Goal: Task Accomplishment & Management: Complete application form

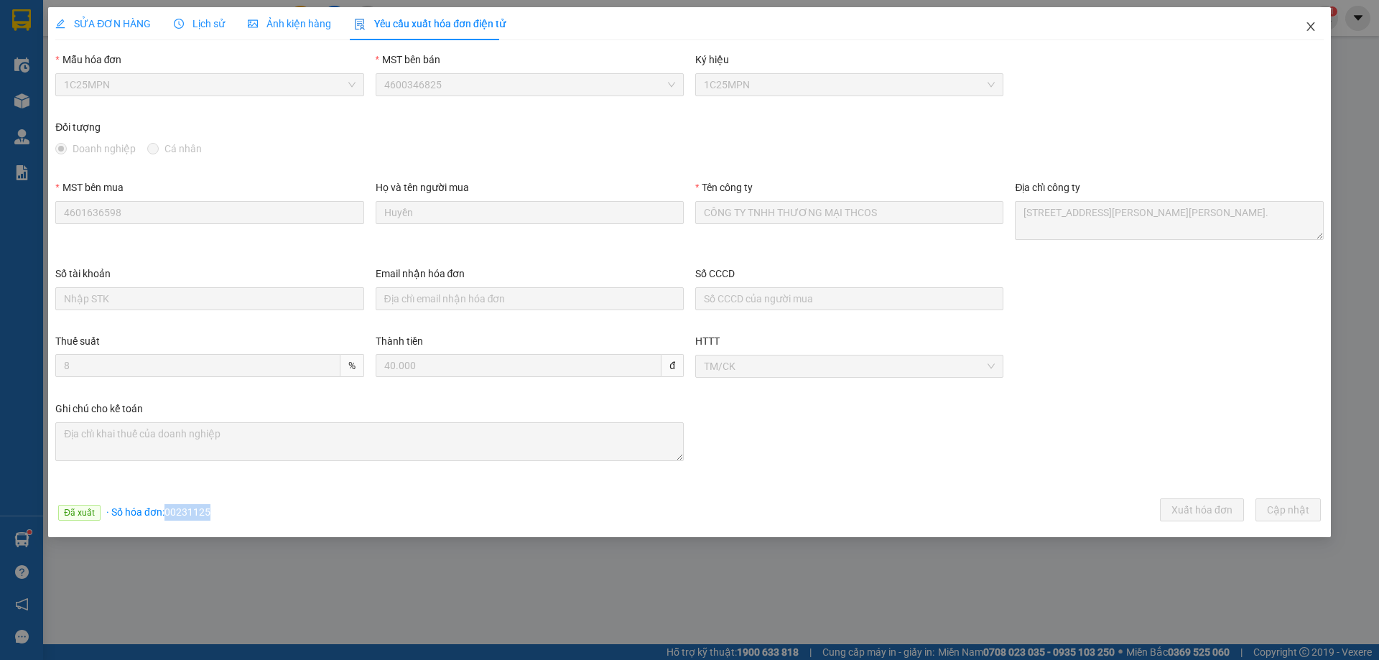
drag, startPoint x: 1309, startPoint y: 30, endPoint x: 651, endPoint y: 3, distance: 658.4
click at [1307, 29] on icon "close" at bounding box center [1310, 26] width 11 height 11
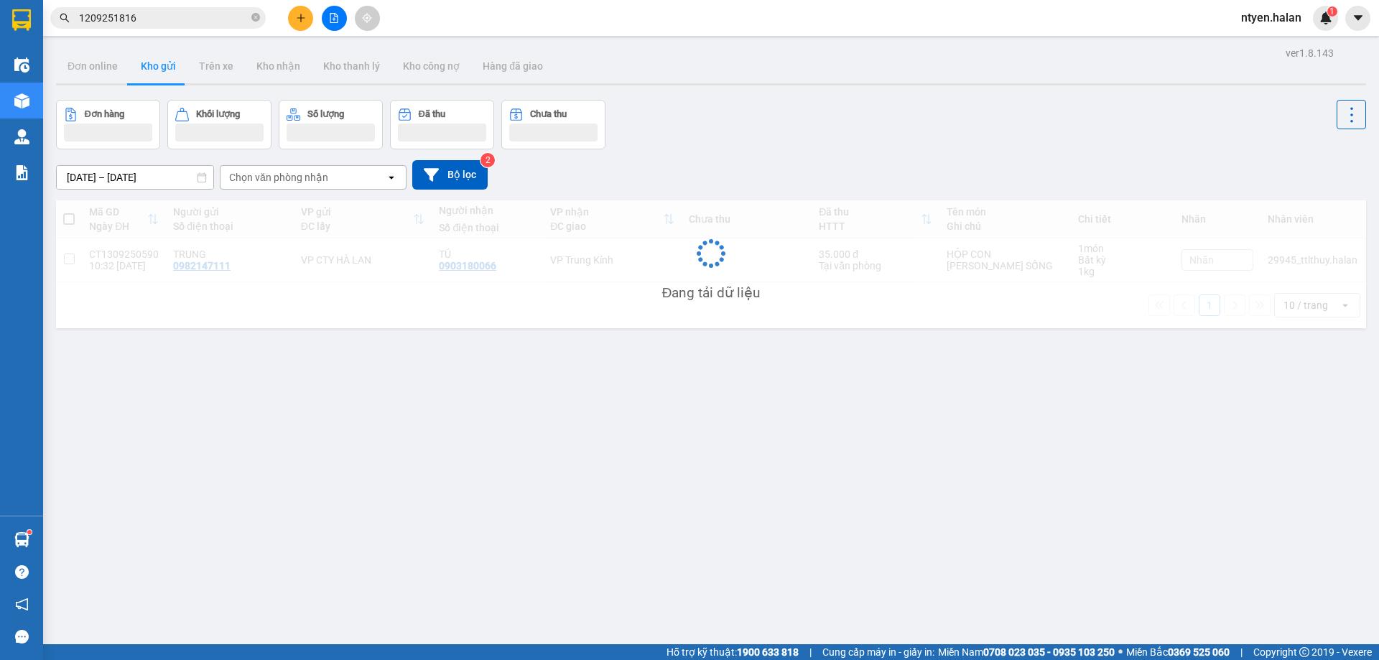
click at [152, 17] on input "1209251816" at bounding box center [163, 18] width 169 height 16
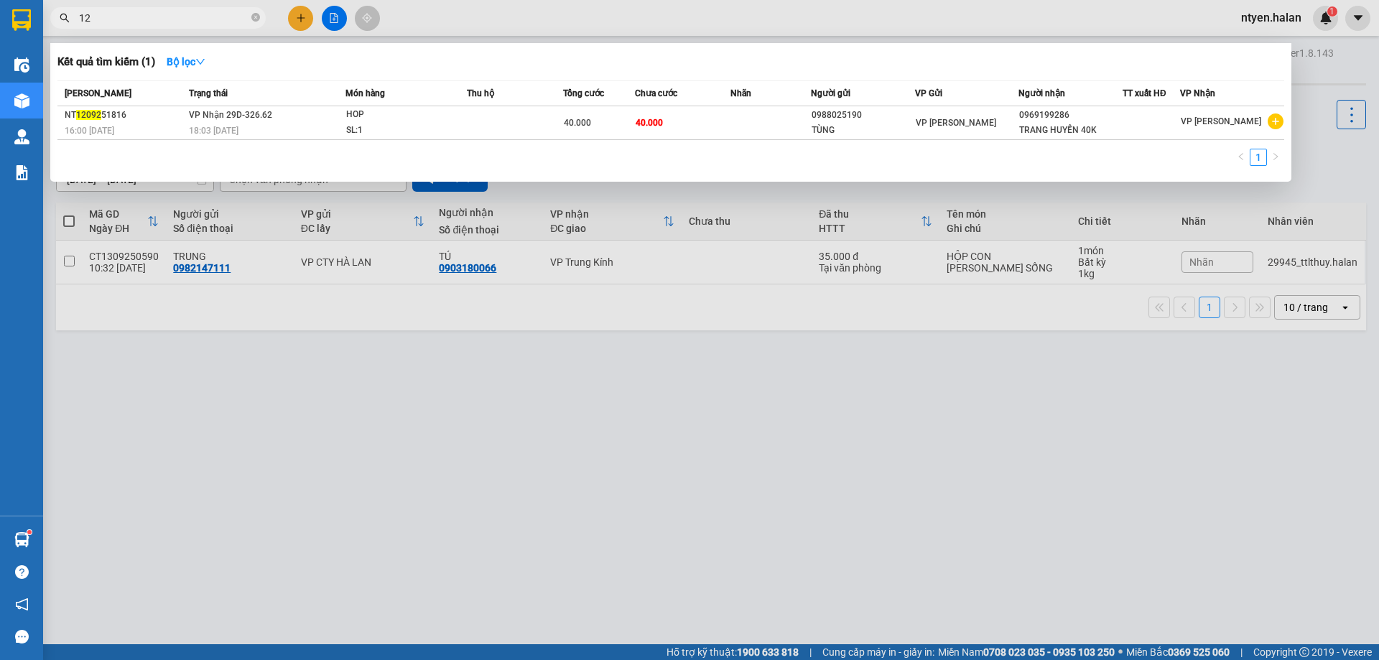
type input "1"
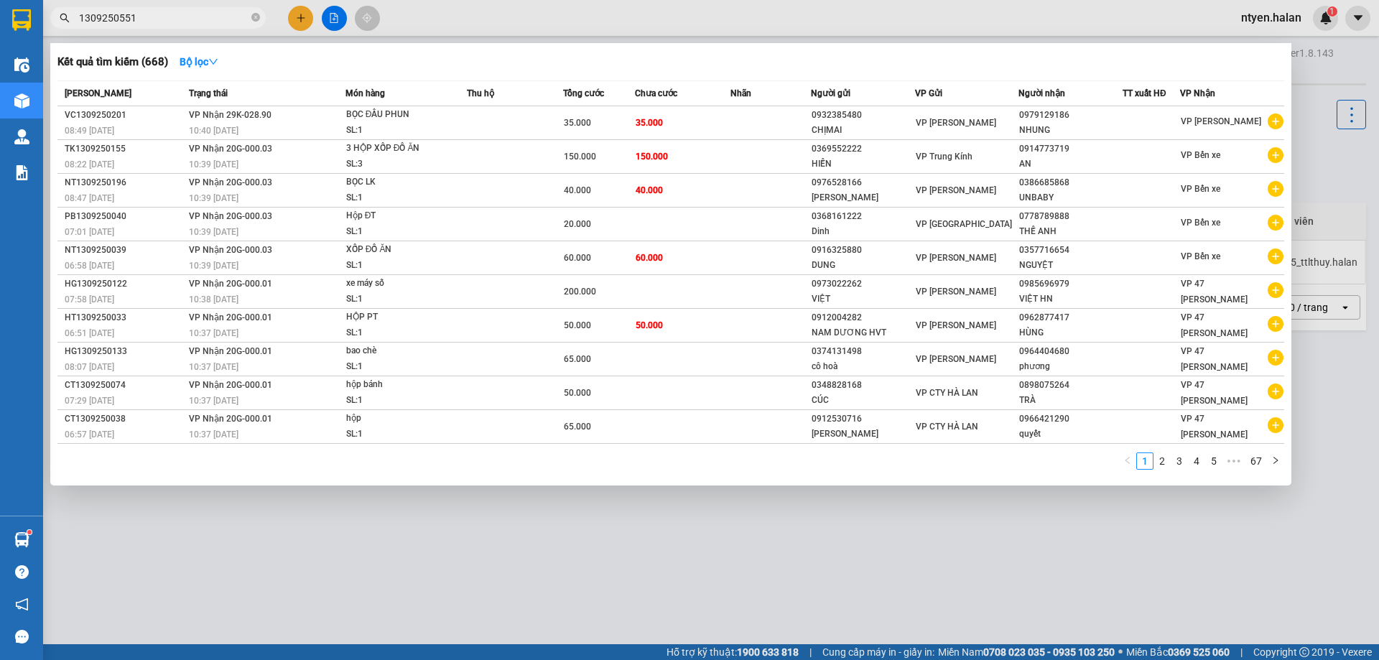
type input "1309250551"
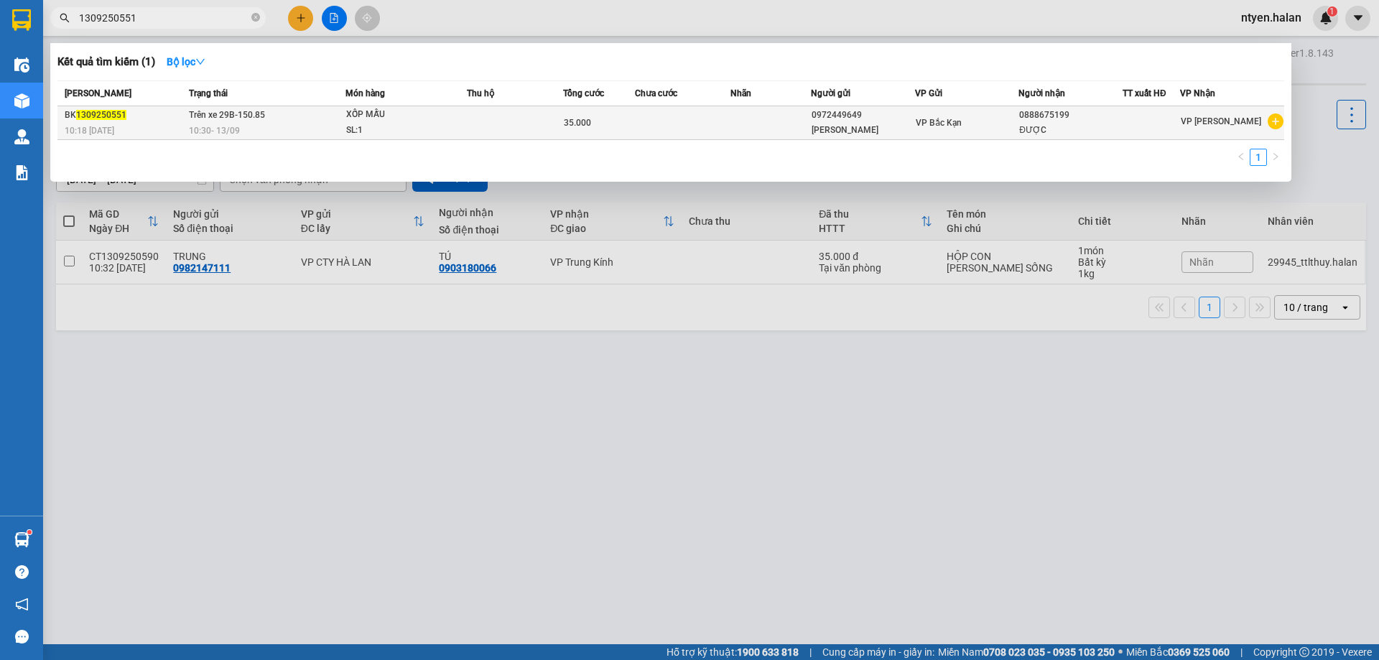
click at [284, 123] on div "10:30 [DATE]" at bounding box center [267, 131] width 156 height 16
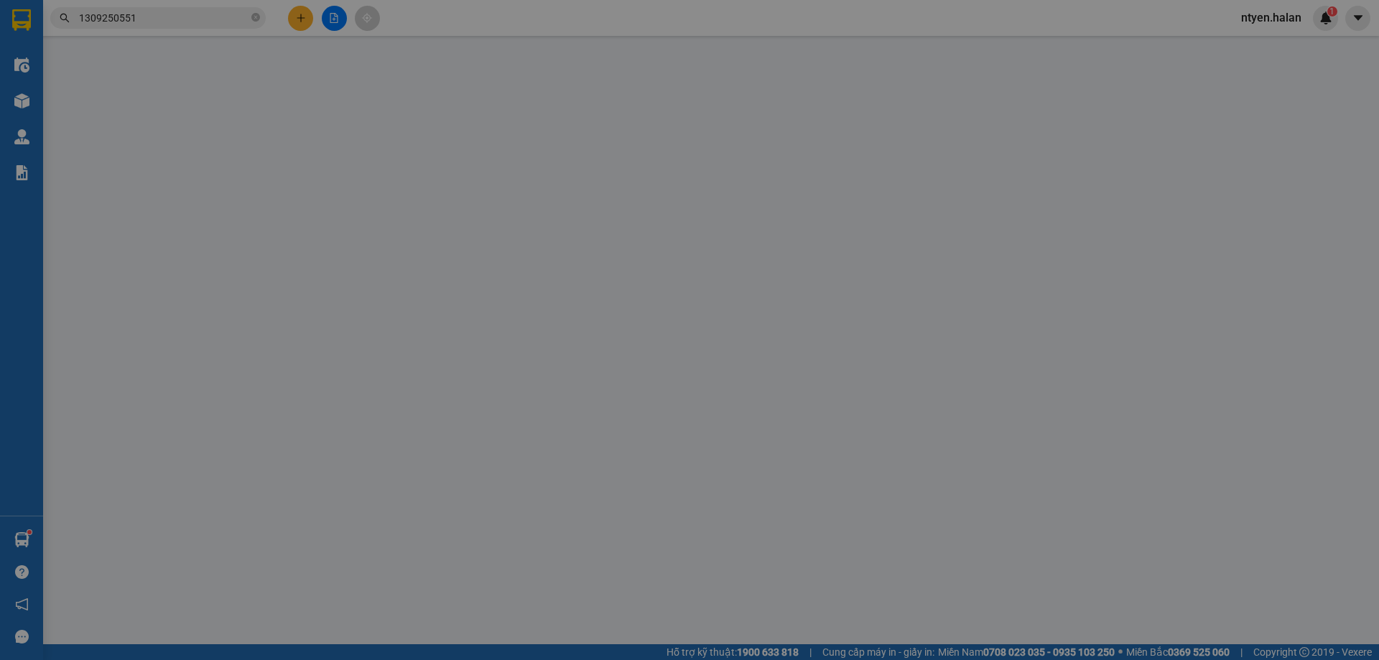
type input "0972449649"
type input "[PERSON_NAME]"
type input "0888675199"
type input "ĐƯỢC"
type input "35.000"
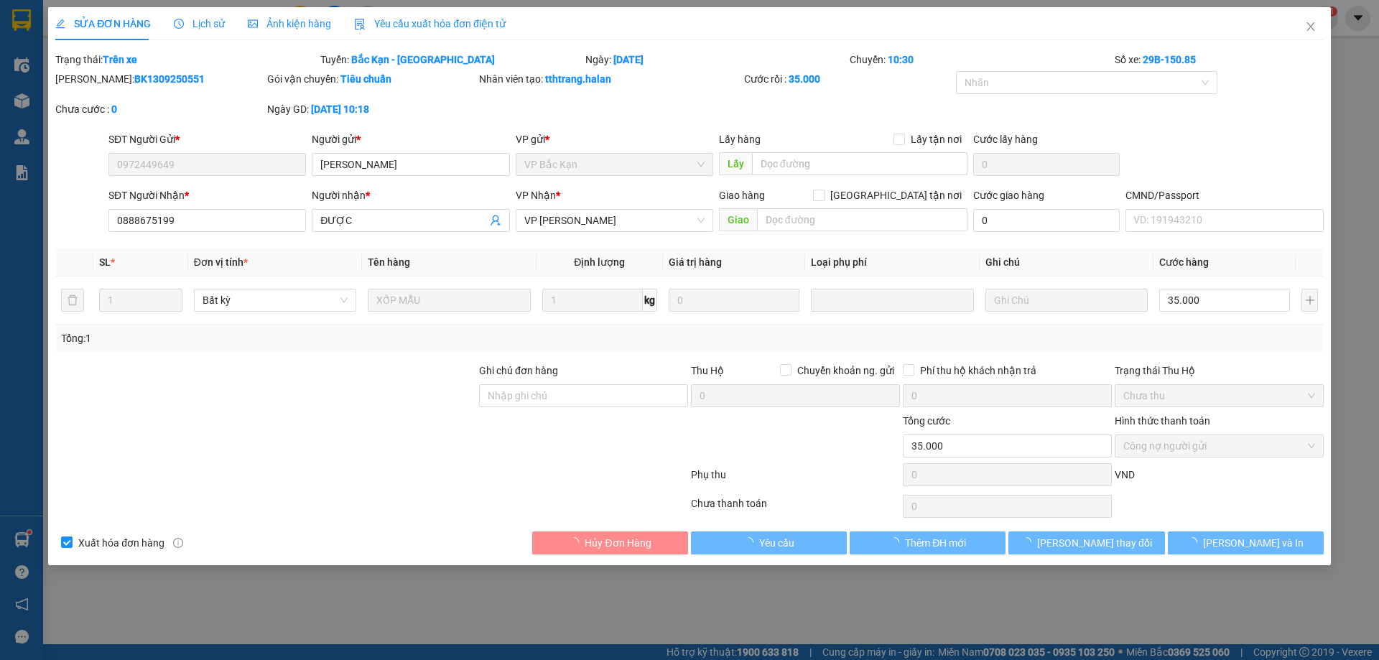
click at [401, 26] on span "Yêu cầu xuất hóa đơn điện tử" at bounding box center [430, 23] width 152 height 11
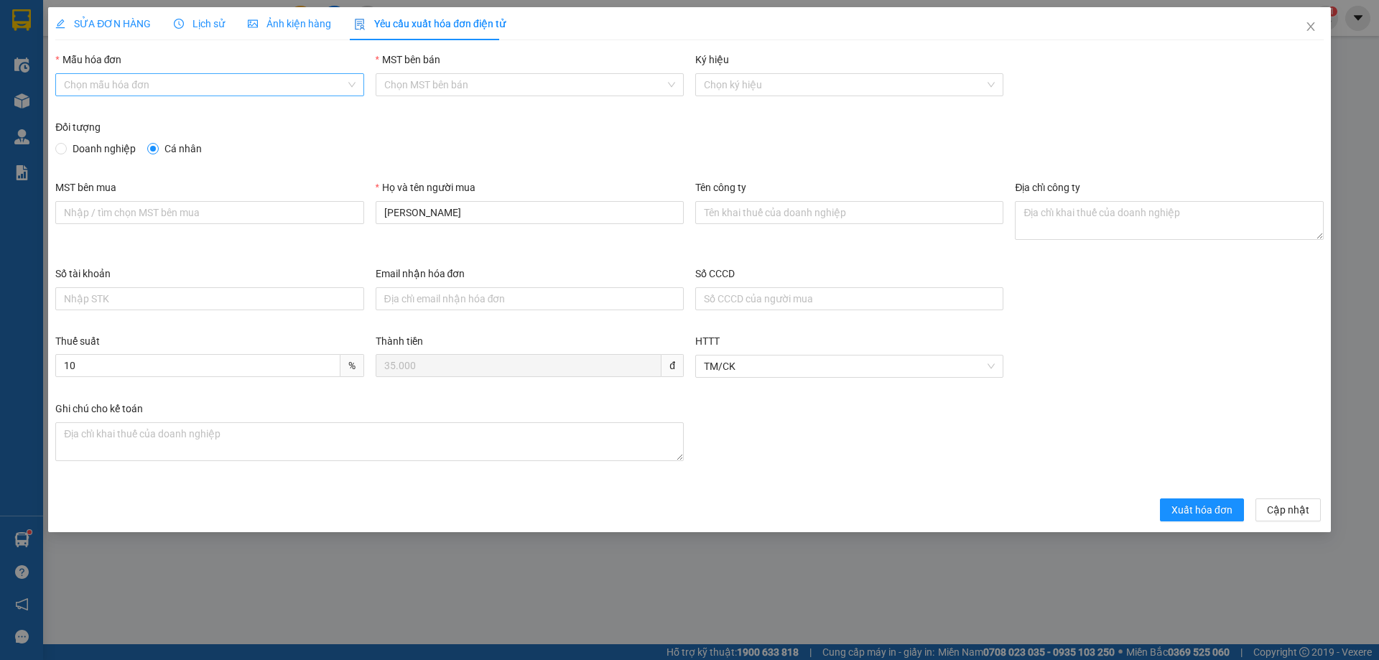
click at [92, 81] on input "Mẫu hóa đơn" at bounding box center [204, 85] width 281 height 22
drag, startPoint x: 93, startPoint y: 112, endPoint x: 86, endPoint y: 138, distance: 26.6
click at [96, 116] on div "1C25MPN" at bounding box center [209, 114] width 291 height 16
type input "8"
click at [68, 146] on span "Doanh nghiệp" at bounding box center [104, 149] width 75 height 16
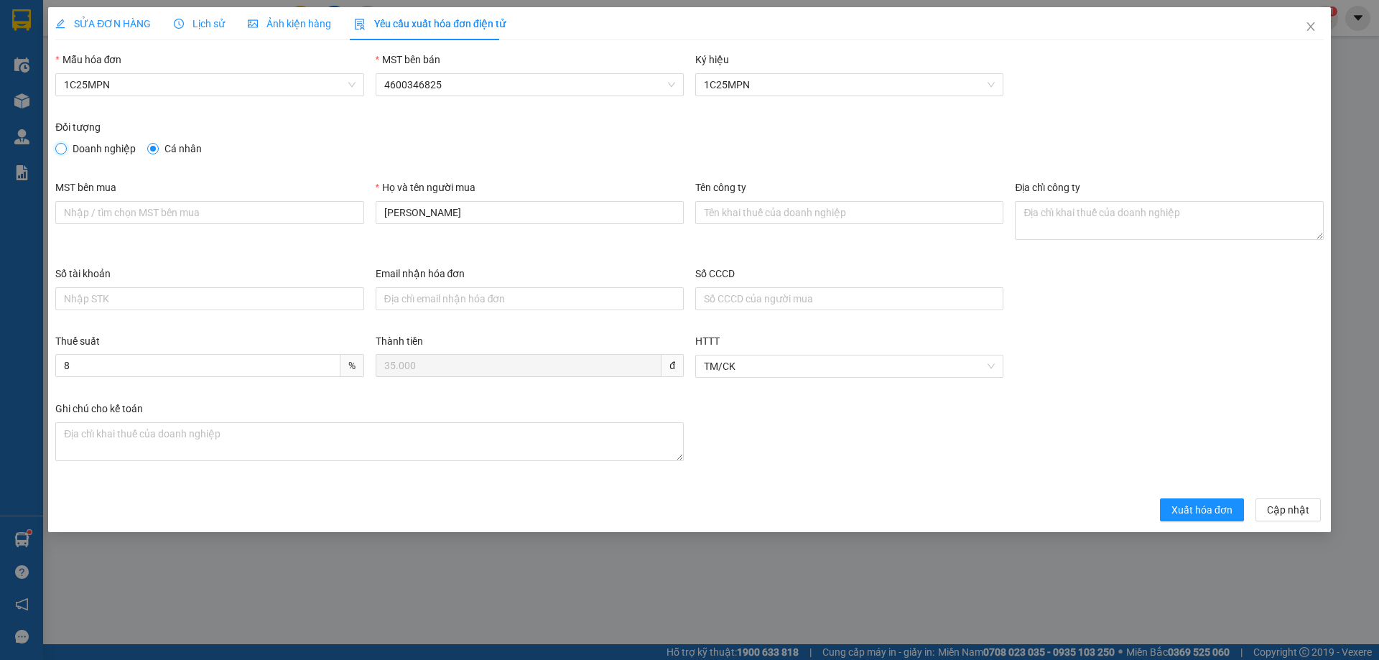
click at [65, 146] on input "Doanh nghiệp" at bounding box center [60, 148] width 10 height 10
radio input "true"
radio input "false"
click at [225, 218] on input "MST bên mua" at bounding box center [209, 212] width 308 height 23
paste input "0101234974"
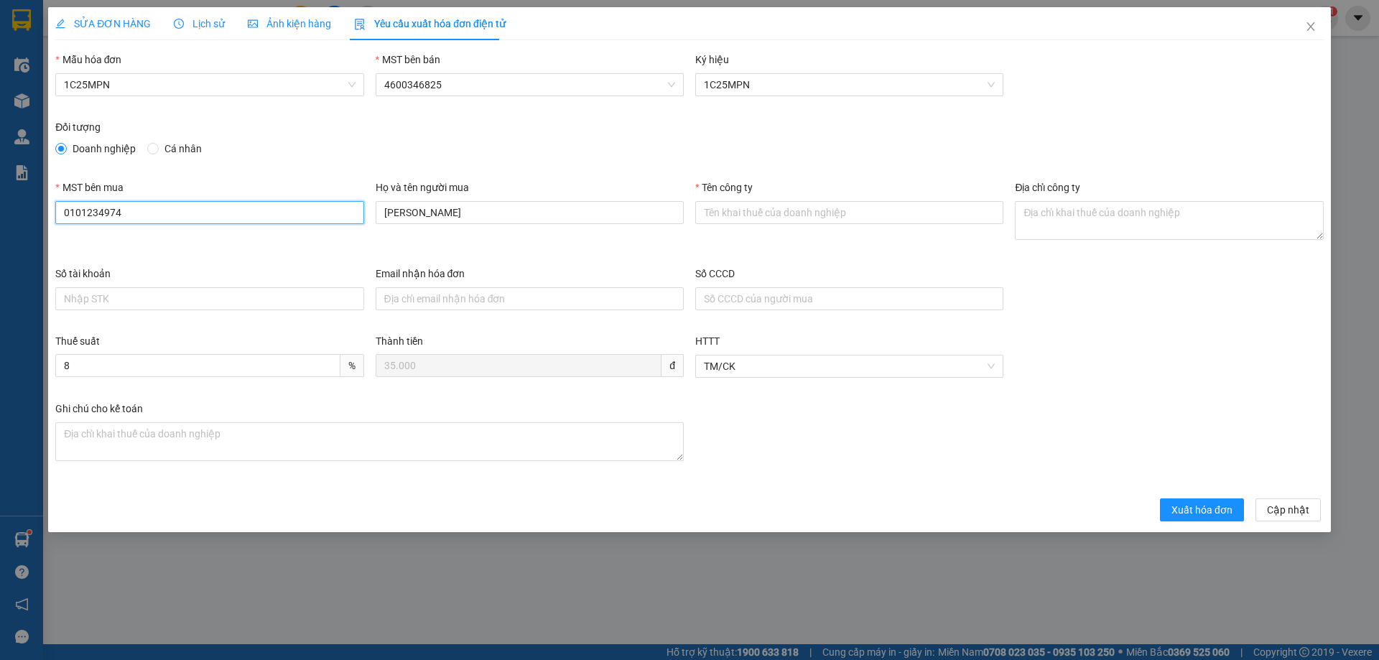
type input "0101234974"
click at [782, 215] on input "Tên công ty" at bounding box center [849, 212] width 308 height 23
paste input "CÔNG TY TNHH MEDLATEC [GEOGRAPHIC_DATA]"
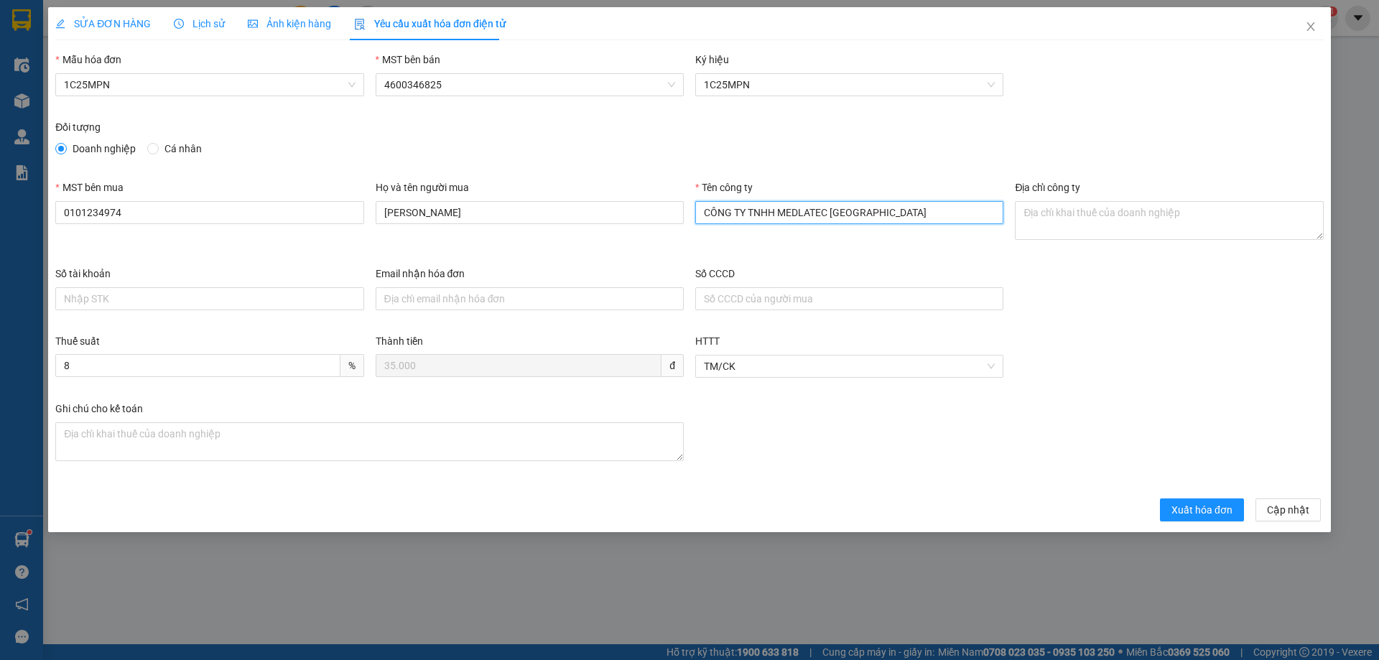
type input "CÔNG TY TNHH MEDLATEC [GEOGRAPHIC_DATA]"
click at [1081, 215] on textarea "Địa chỉ công ty" at bounding box center [1169, 220] width 308 height 39
paste textarea "[STREET_ADDRESS]."
type textarea "[STREET_ADDRESS]."
drag, startPoint x: 1227, startPoint y: 508, endPoint x: 1034, endPoint y: 478, distance: 194.9
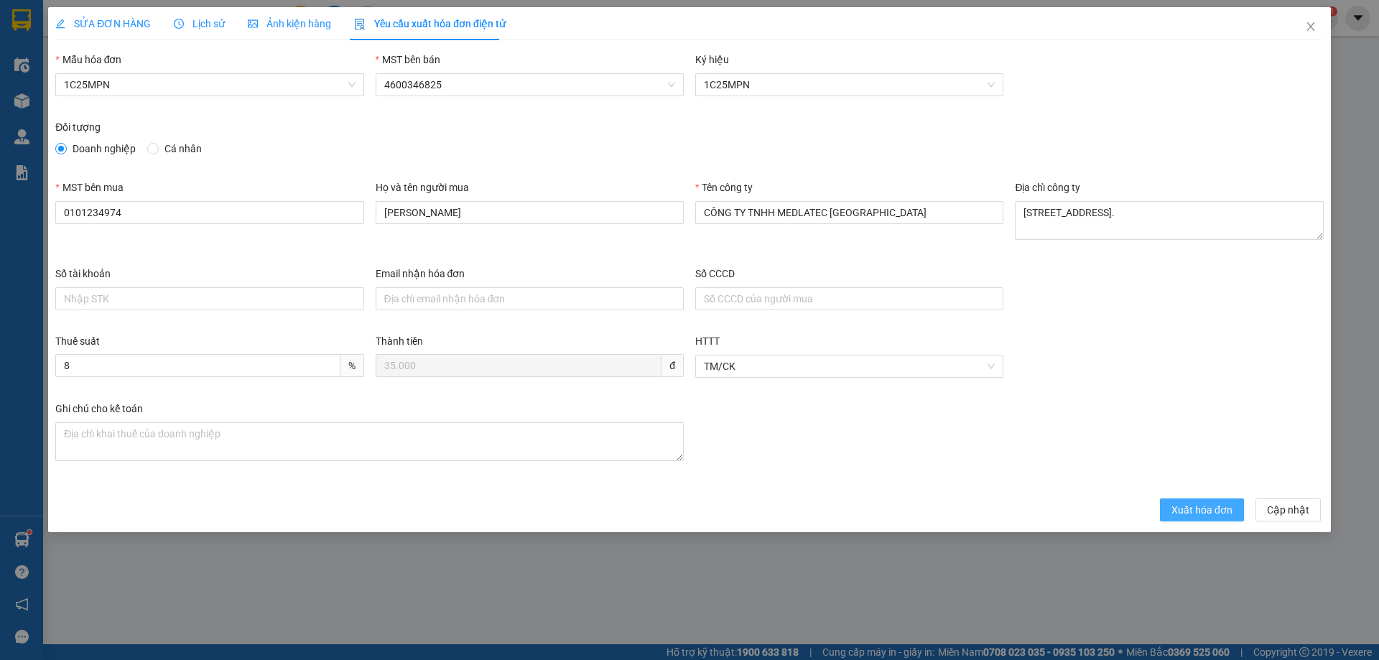
click at [1225, 508] on span "Xuất hóa đơn" at bounding box center [1201, 510] width 61 height 16
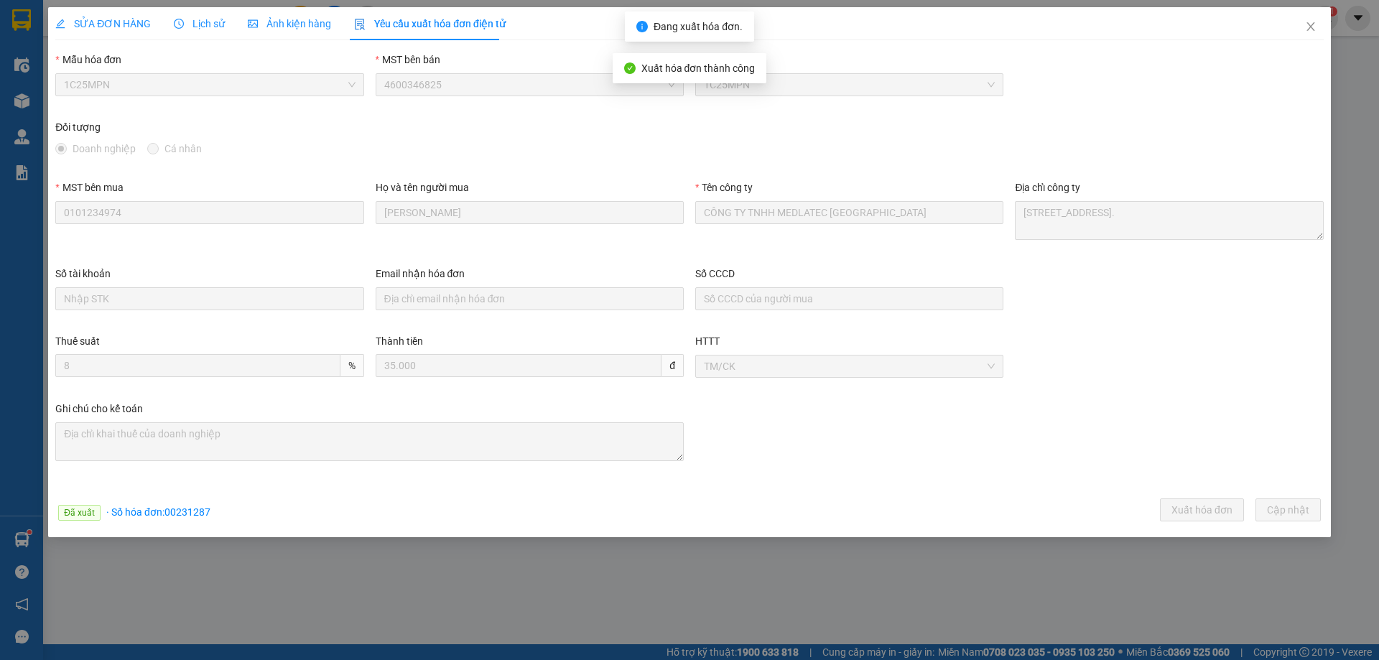
click at [194, 513] on span "· Số hóa đơn: 00231287" at bounding box center [158, 511] width 104 height 11
copy span "00231287"
click at [1310, 32] on span "Close" at bounding box center [1311, 27] width 40 height 40
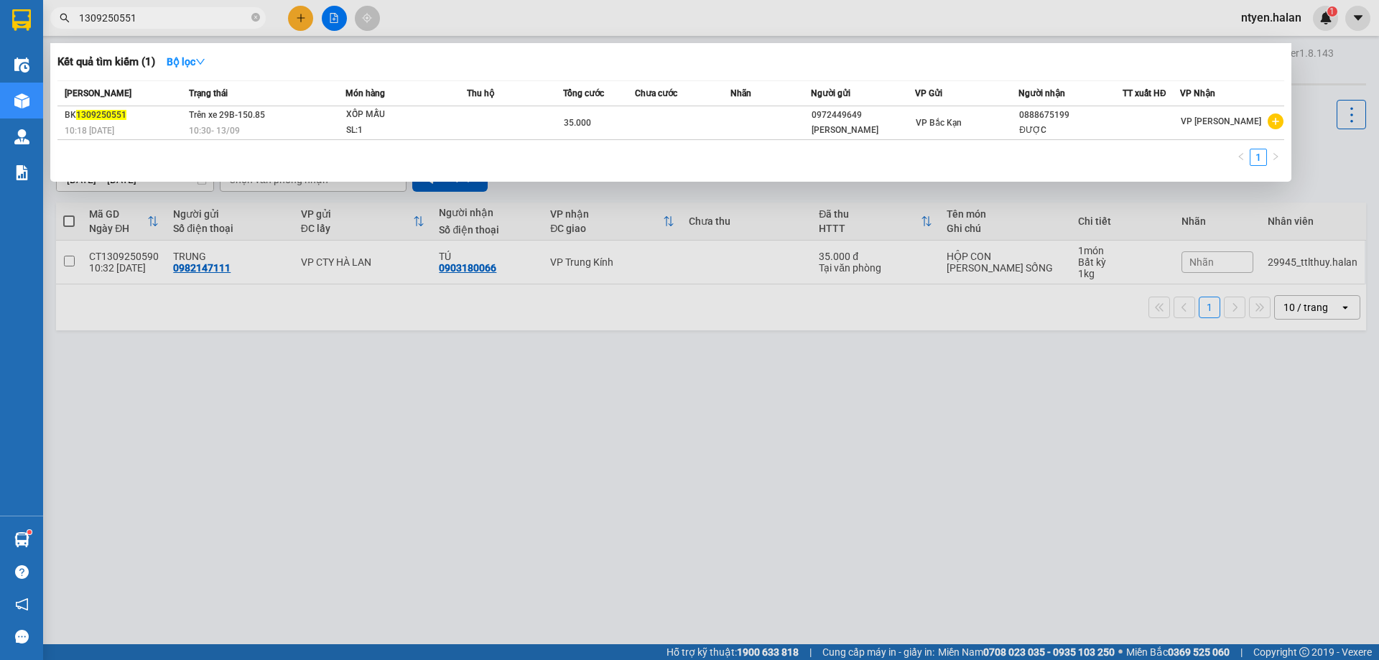
drag, startPoint x: 139, startPoint y: 21, endPoint x: 124, endPoint y: 3, distance: 23.9
click at [130, 11] on input "1309250551" at bounding box center [163, 18] width 169 height 16
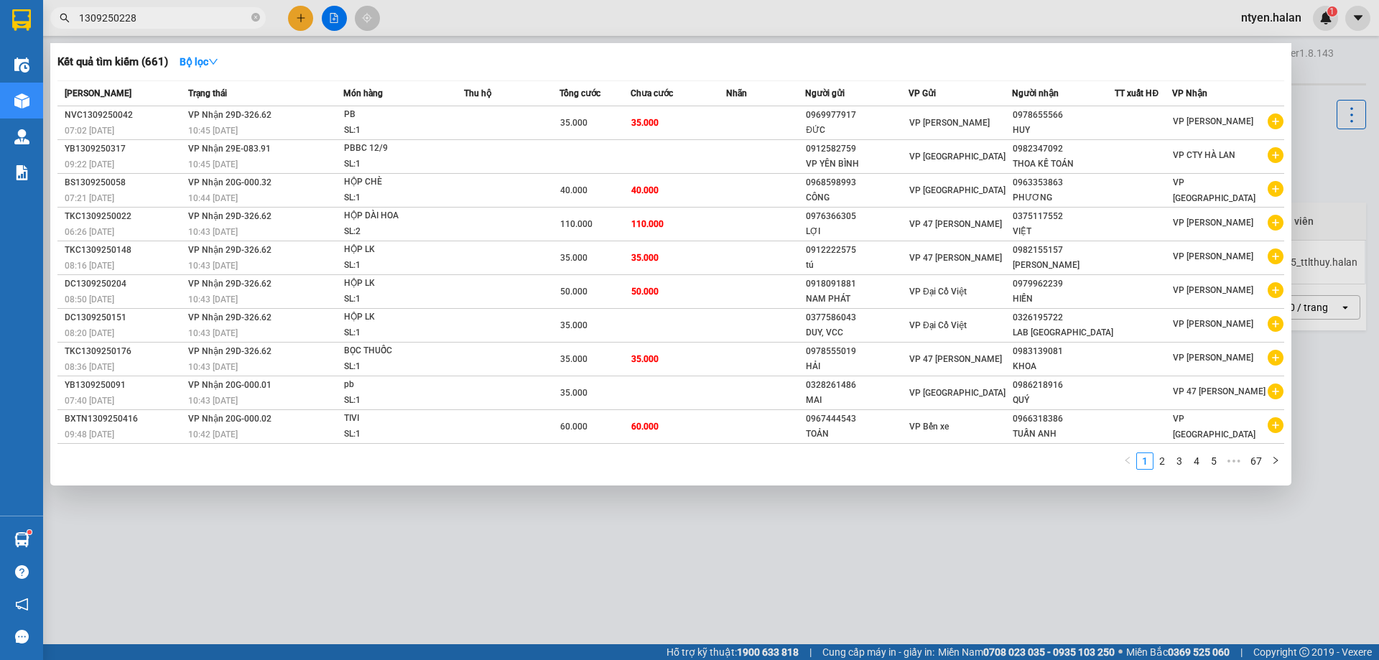
type input "1309250228"
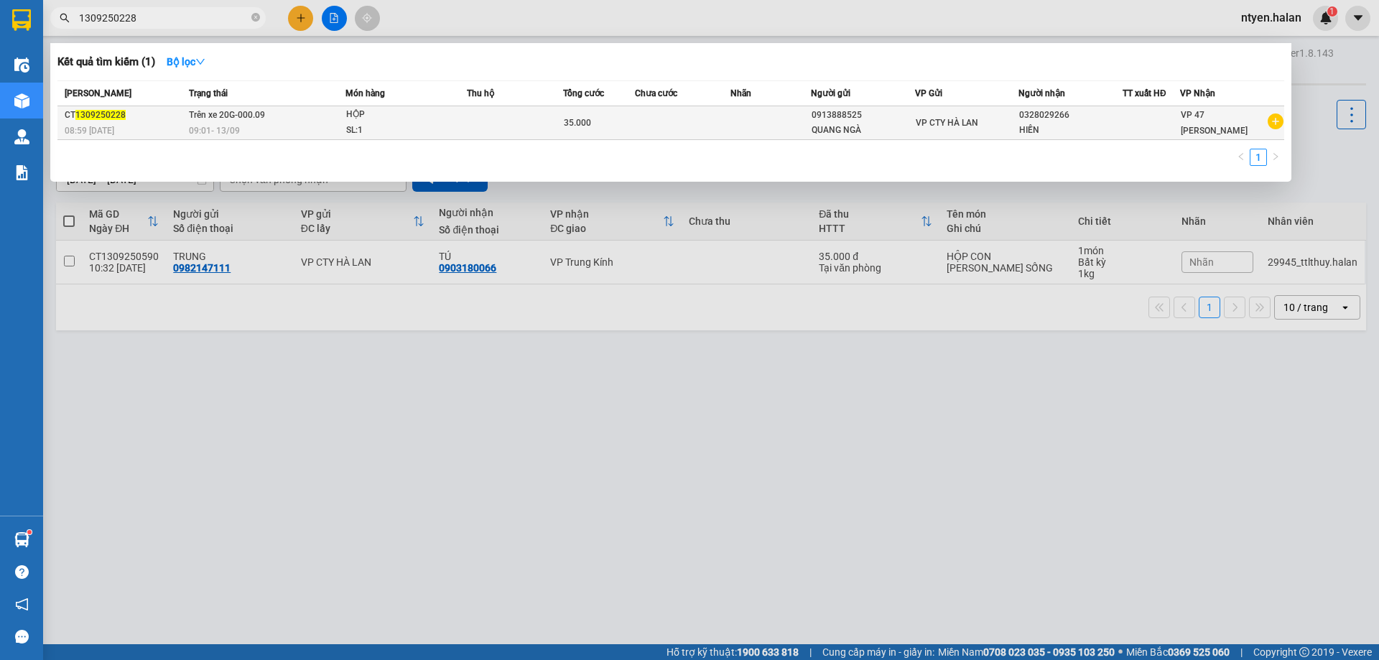
click at [139, 118] on div "CT 1309250228" at bounding box center [125, 115] width 120 height 15
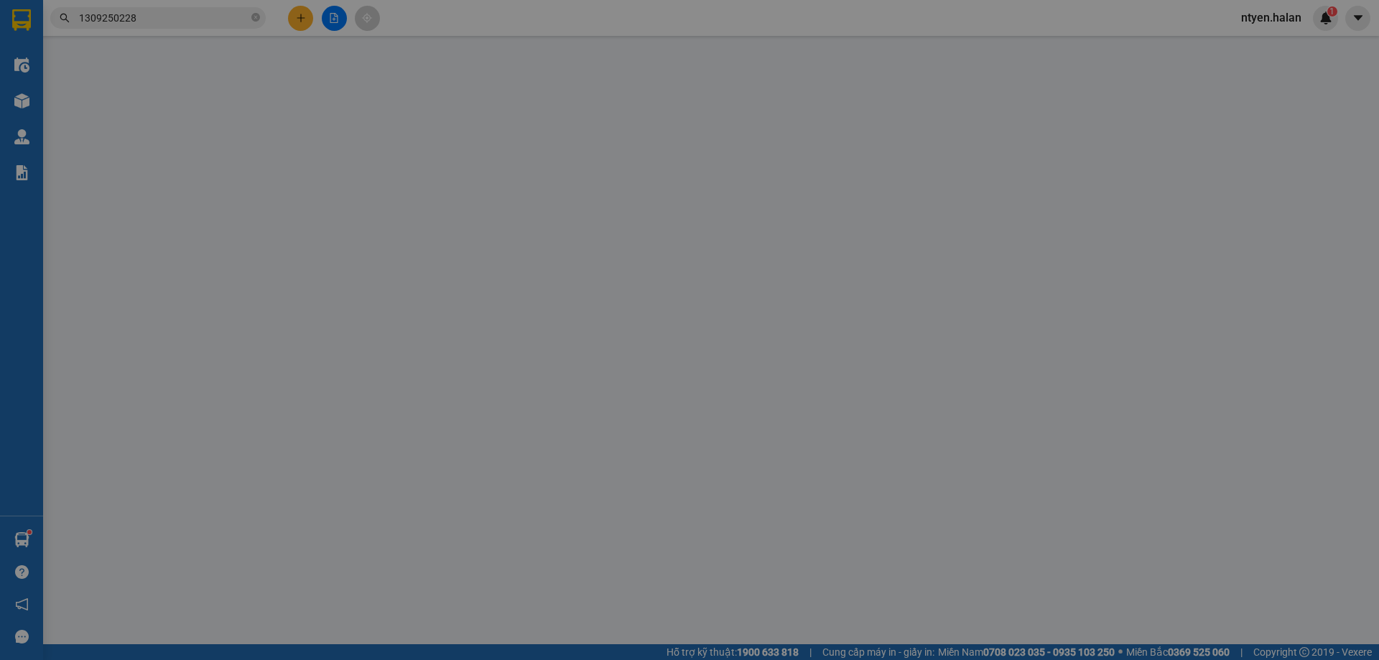
type input "0913888525"
type input "QUANG NGÀ"
type input "0328029266"
type input "HIỀN"
type input "35.000"
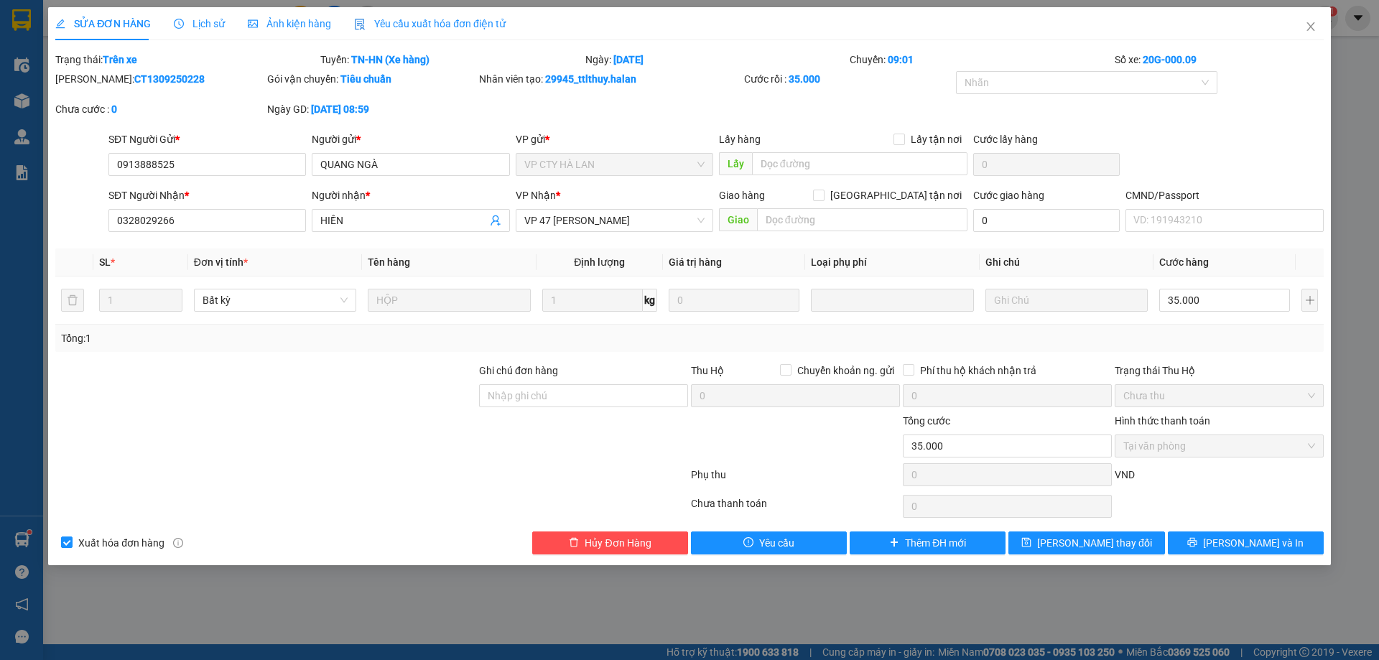
click at [438, 18] on span "Yêu cầu xuất hóa đơn điện tử" at bounding box center [430, 23] width 152 height 11
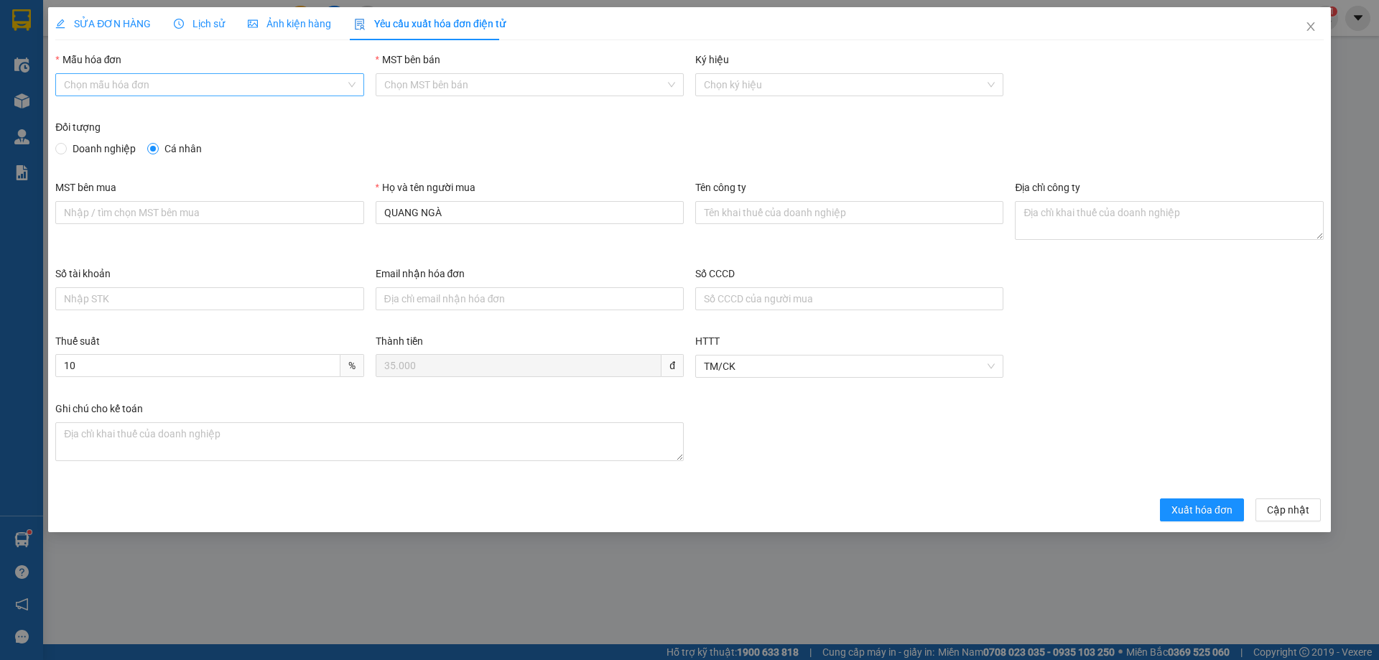
drag, startPoint x: 108, startPoint y: 83, endPoint x: 73, endPoint y: 89, distance: 35.7
click at [107, 83] on input "Mẫu hóa đơn" at bounding box center [204, 85] width 281 height 22
drag, startPoint x: 75, startPoint y: 113, endPoint x: 81, endPoint y: 122, distance: 11.4
click at [75, 114] on div "1C25MPN" at bounding box center [209, 114] width 291 height 16
type input "8"
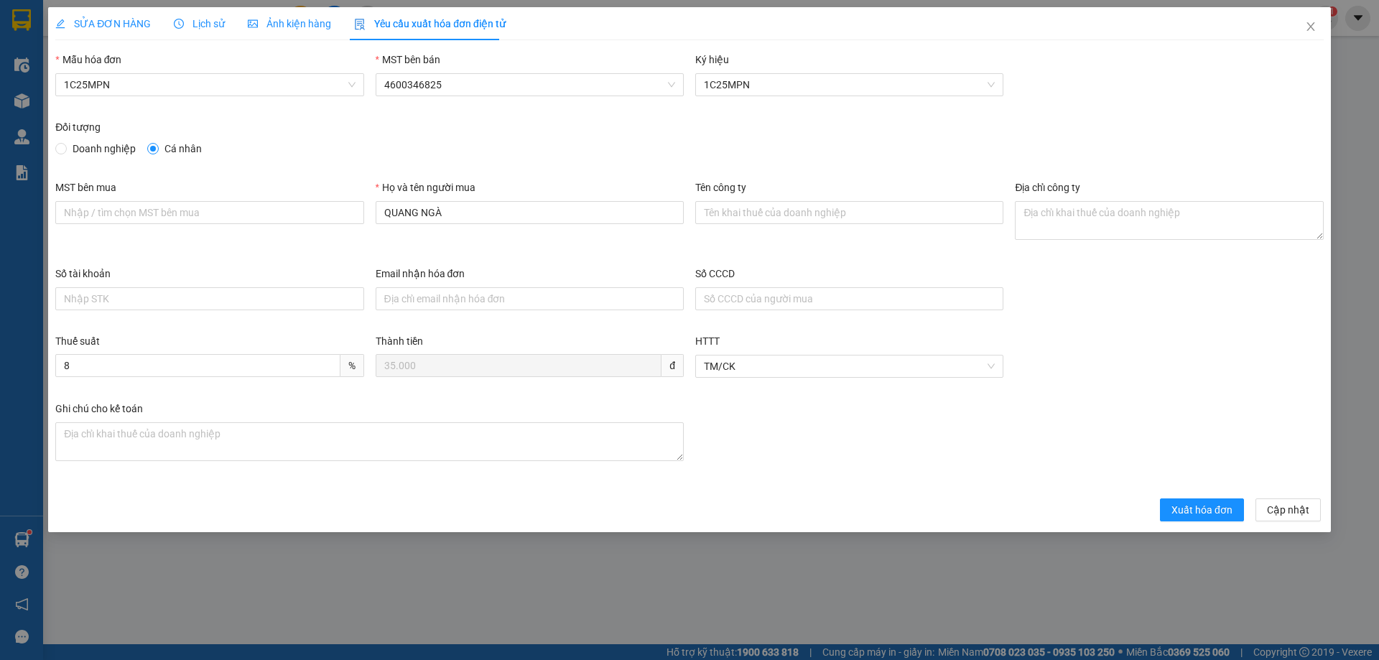
drag, startPoint x: 67, startPoint y: 149, endPoint x: 85, endPoint y: 172, distance: 29.6
click at [68, 149] on label "Doanh nghiệp" at bounding box center [98, 149] width 86 height 16
click at [101, 216] on input "MST bên mua" at bounding box center [209, 212] width 308 height 23
paste input "4600307551"
type input "4600307551"
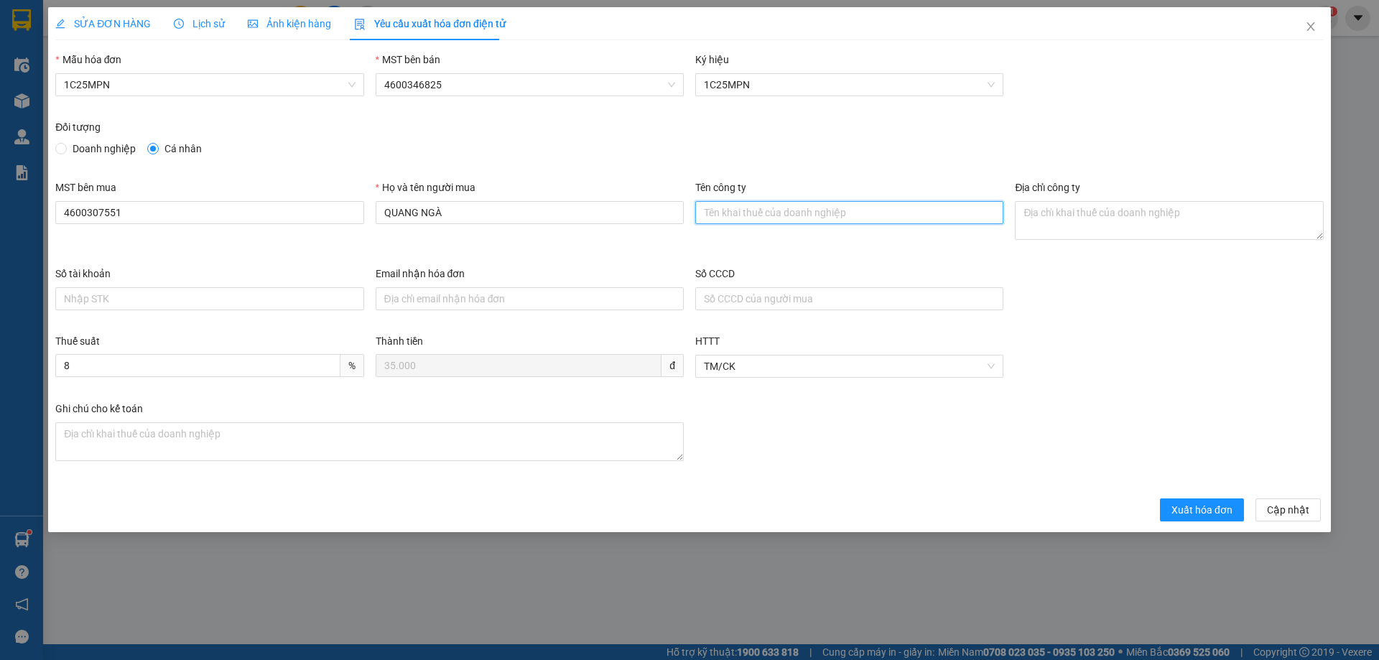
click at [780, 210] on input "Tên công ty" at bounding box center [849, 212] width 308 height 23
paste input "CÔNG TY TNHH QUANG NGÀ"
type input "CÔNG TY TNHH QUANG NGÀ"
click at [1072, 216] on textarea "Địa chỉ công ty" at bounding box center [1169, 220] width 308 height 39
paste textarea "SN 347, [STREET_ADDRESS][PERSON_NAME]."
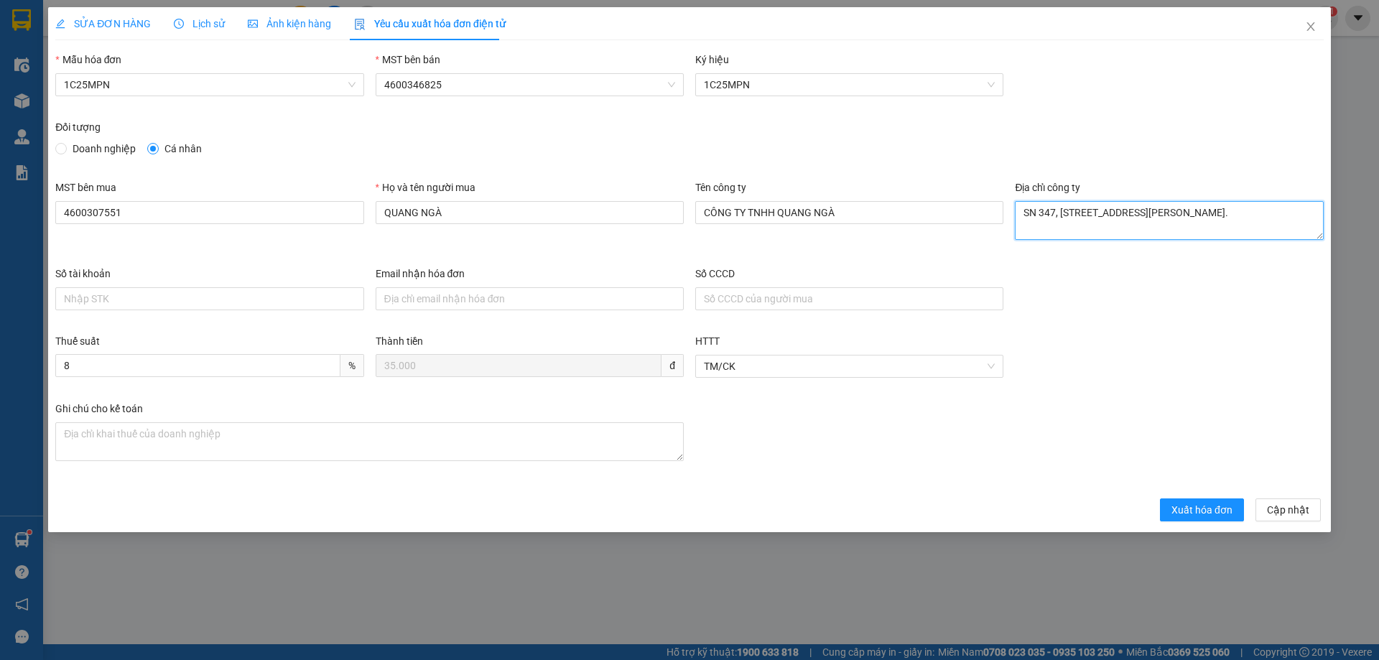
type textarea "SN 347, [STREET_ADDRESS][PERSON_NAME]."
click at [108, 30] on div "SỬA ĐƠN HÀNG" at bounding box center [103, 24] width 96 height 16
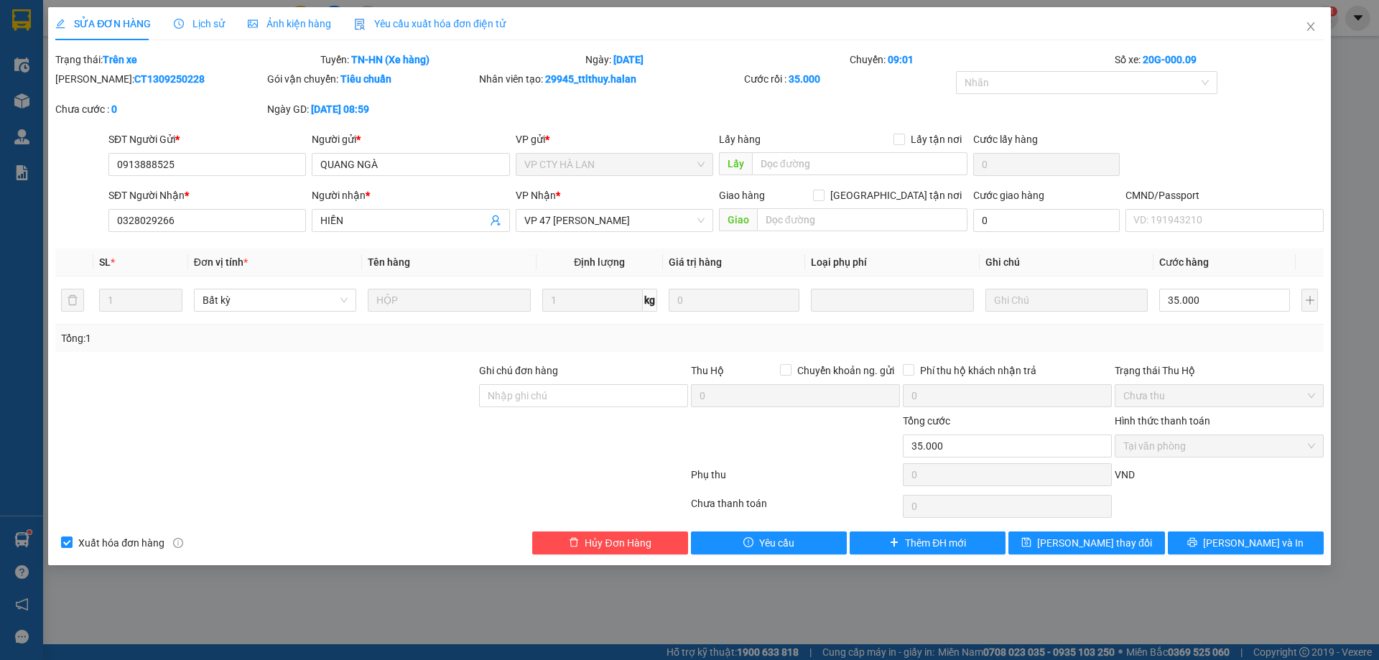
drag, startPoint x: 401, startPoint y: 23, endPoint x: 470, endPoint y: 59, distance: 77.7
click at [402, 23] on span "Yêu cầu xuất hóa đơn điện tử" at bounding box center [430, 23] width 152 height 11
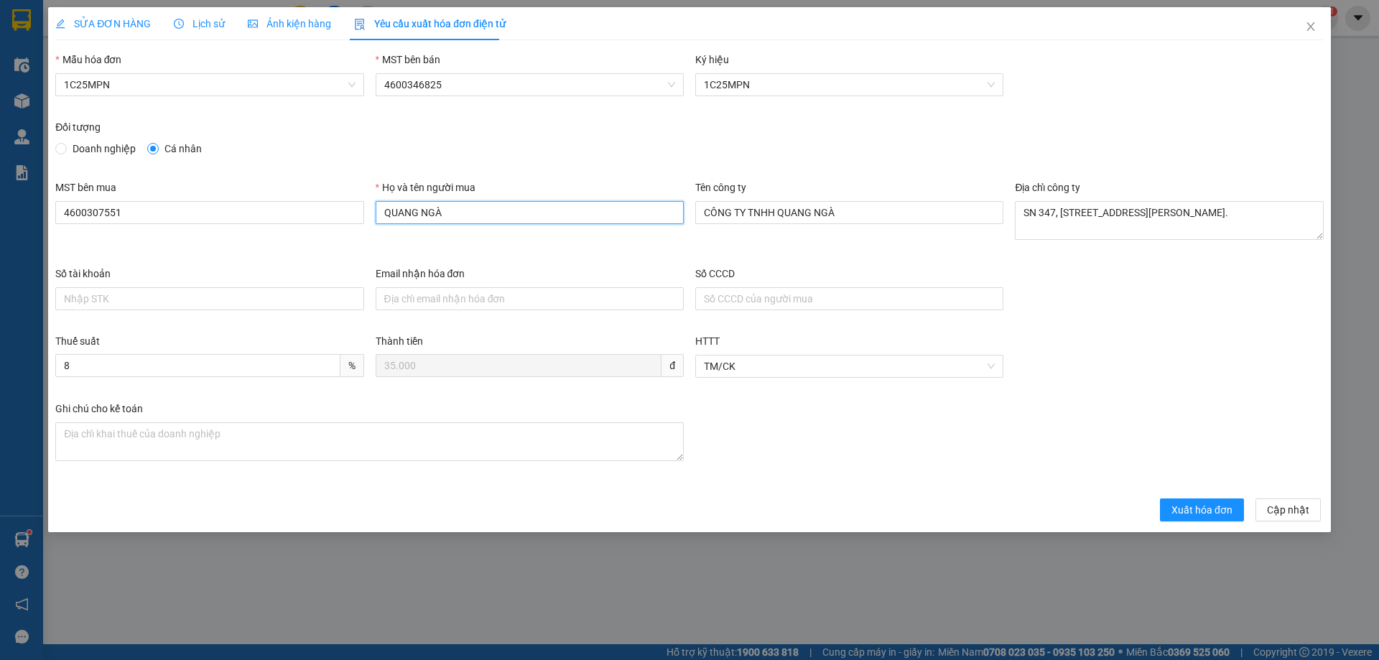
drag, startPoint x: 477, startPoint y: 221, endPoint x: 298, endPoint y: 196, distance: 180.6
click at [301, 197] on div "MST bên mua 4600307551 Họ và tên người mua QUANG NGÀ Tên công ty CÔNG TY TNHH Q…" at bounding box center [690, 223] width 1280 height 86
type input "N"
paste input "[PERSON_NAME]"
type input "[PERSON_NAME]"
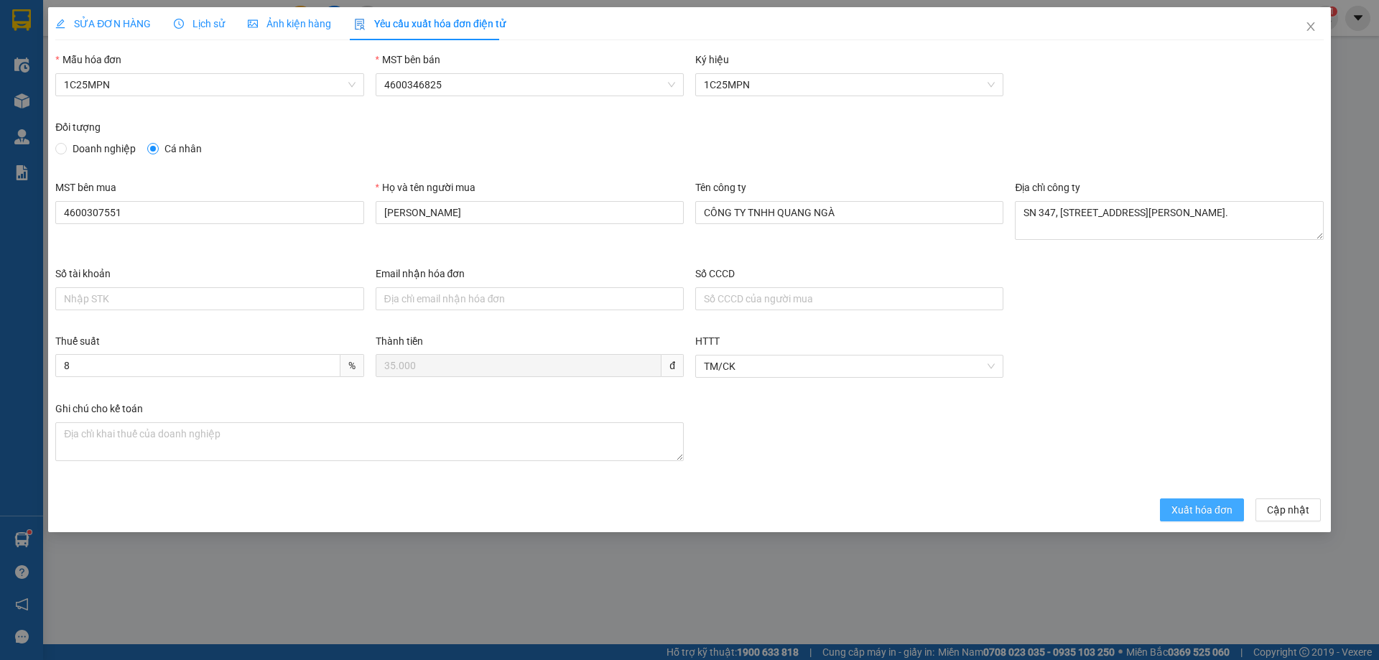
click at [1176, 506] on span "Xuất hóa đơn" at bounding box center [1201, 510] width 61 height 16
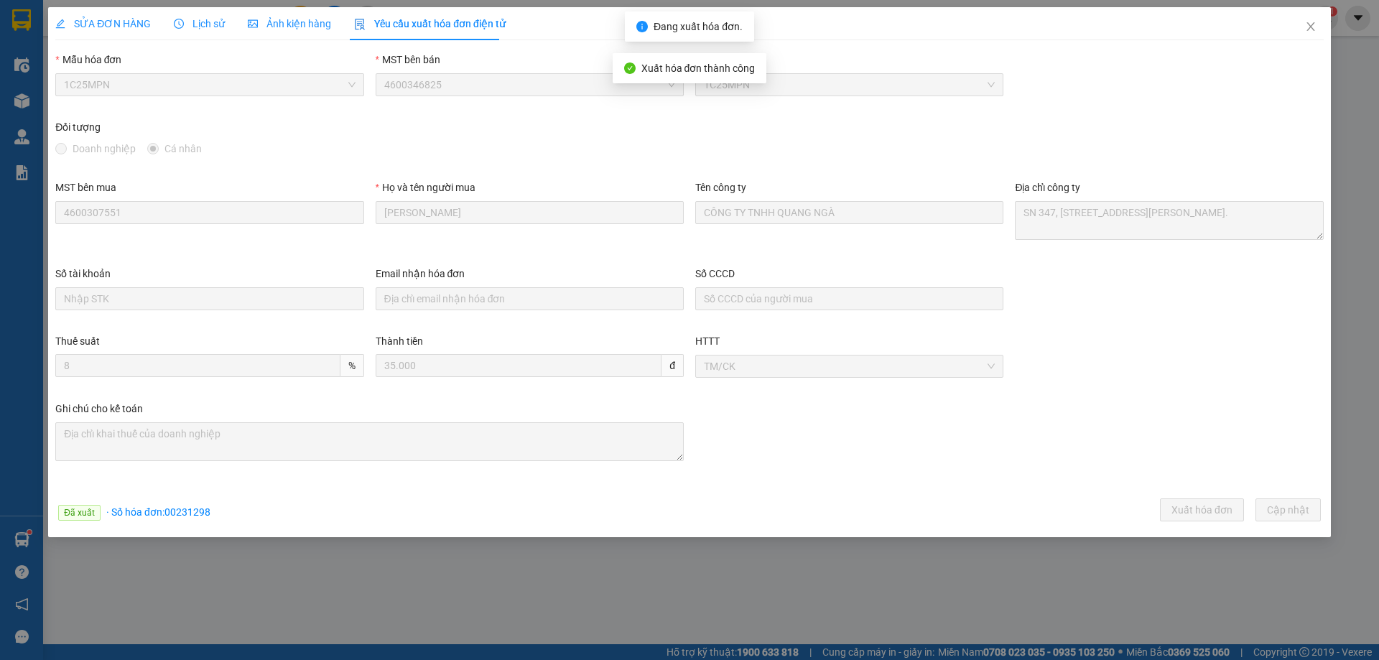
click at [186, 513] on span "· Số hóa đơn: 00231298" at bounding box center [158, 511] width 104 height 11
copy span "00231298"
